Goal: Task Accomplishment & Management: Manage account settings

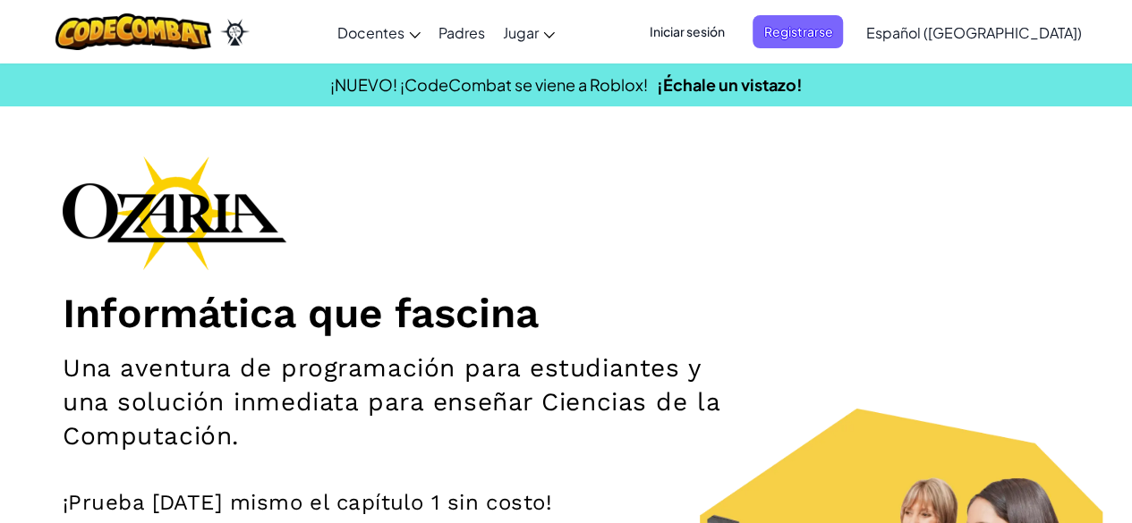
click at [673, 33] on ul "Iniciar sesión Registrarse" at bounding box center [740, 31] width 223 height 33
click at [696, 38] on span "Iniciar sesión" at bounding box center [686, 31] width 97 height 33
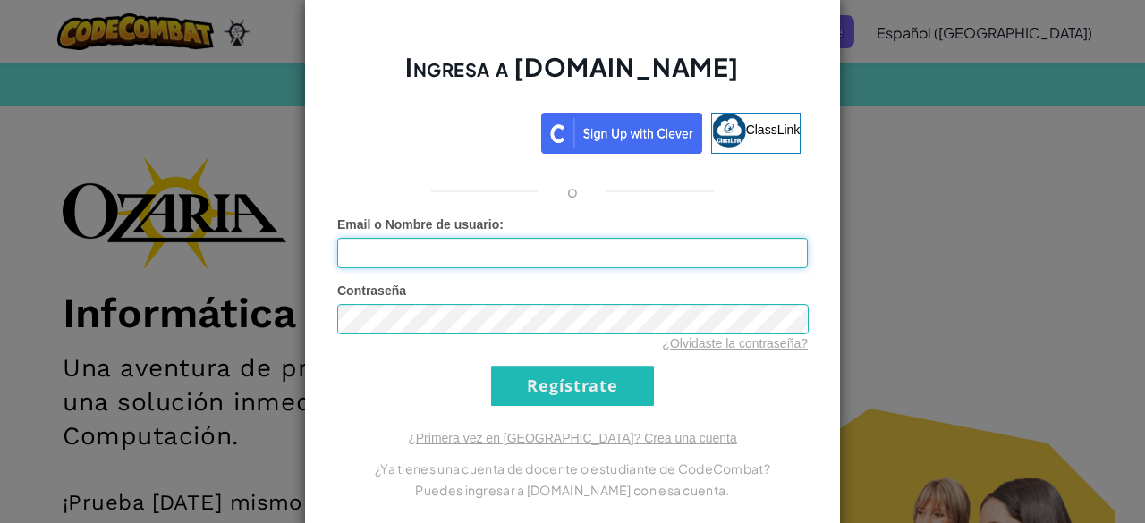
click at [531, 247] on input "Email o Nombre de usuario :" at bounding box center [572, 253] width 471 height 30
type input "GretelF"
click at [523, 380] on input "Regístrate" at bounding box center [572, 386] width 163 height 40
